Goal: Find contact information: Find contact information

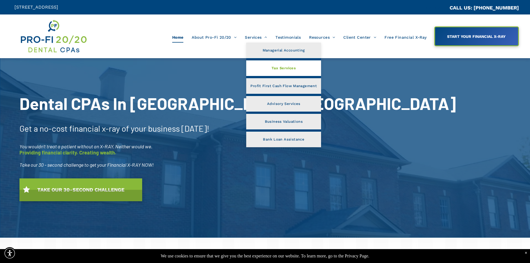
click at [269, 73] on link "Tax Services" at bounding box center [283, 68] width 75 height 16
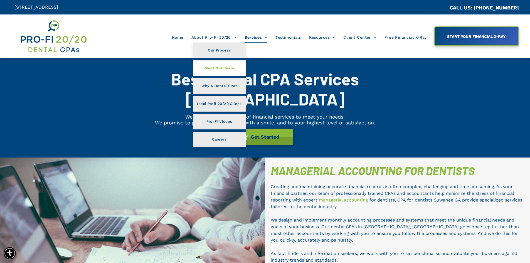
click at [225, 68] on span "Meet Our Team" at bounding box center [218, 68] width 29 height 7
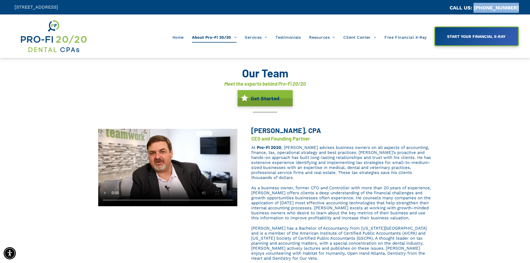
drag, startPoint x: 524, startPoint y: 8, endPoint x: 479, endPoint y: 11, distance: 45.4
click at [479, 11] on div "CA::CALLC CALL US: (404) 495-4895" at bounding box center [397, 7] width 265 height 14
copy link "[PHONE_NUMBER]"
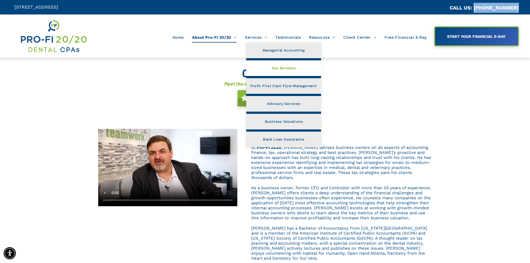
click at [285, 71] on span "Tax Services" at bounding box center [283, 68] width 24 height 7
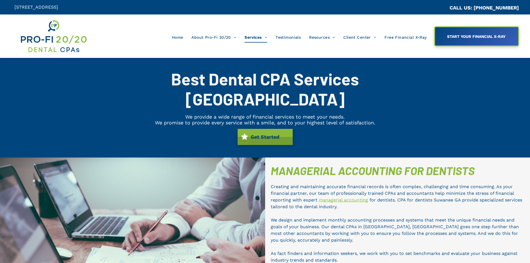
scroll to position [322, 0]
